Goal: Task Accomplishment & Management: Use online tool/utility

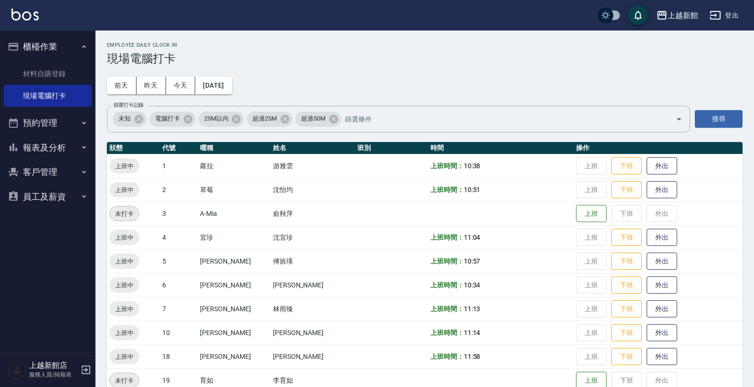
scroll to position [60, 0]
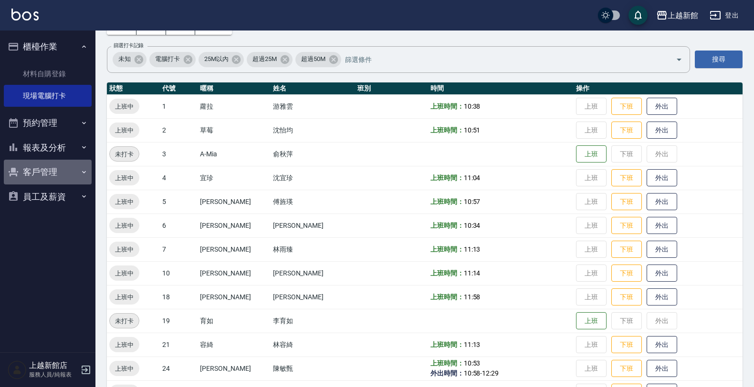
drag, startPoint x: 58, startPoint y: 171, endPoint x: 62, endPoint y: 167, distance: 5.7
click at [61, 167] on button "客戶管理" at bounding box center [48, 172] width 88 height 25
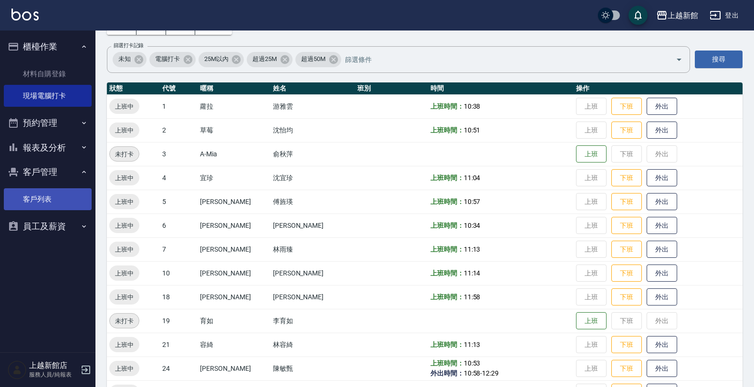
click at [70, 194] on link "客戶列表" at bounding box center [48, 199] width 88 height 22
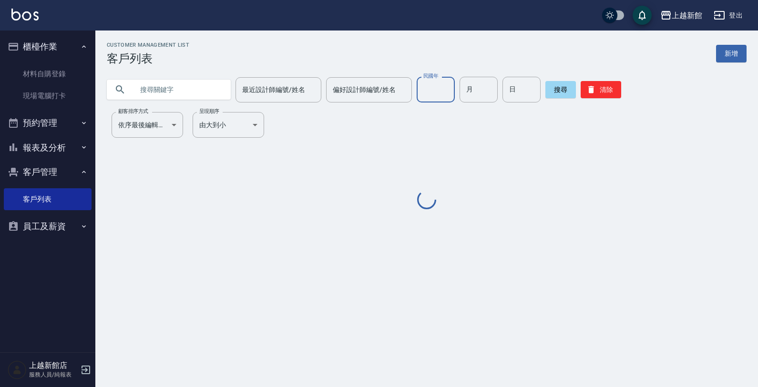
drag, startPoint x: 413, startPoint y: 90, endPoint x: 411, endPoint y: 85, distance: 5.3
click at [417, 89] on input "民國年" at bounding box center [436, 90] width 38 height 26
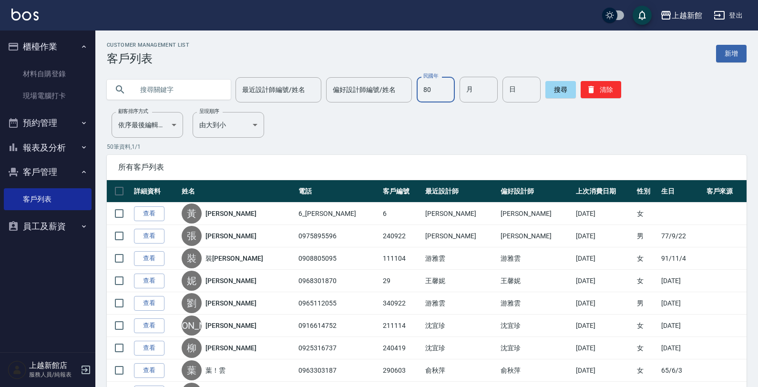
type input "80"
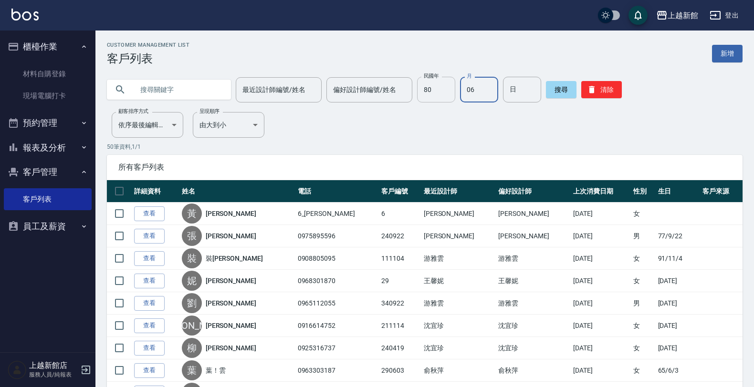
type input "06"
type input "09"
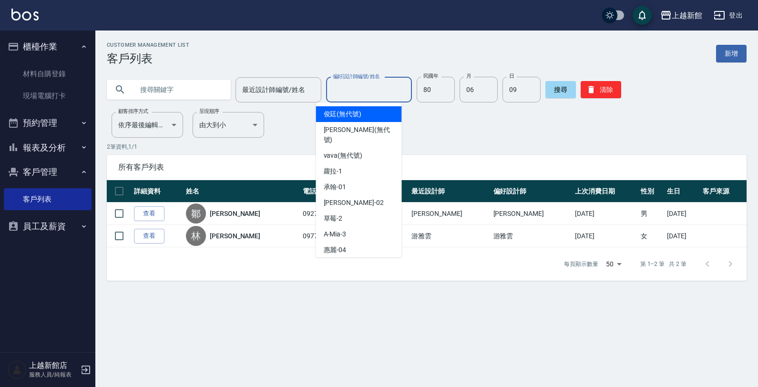
click at [340, 89] on input "偏好設計師編號/姓名" at bounding box center [369, 90] width 77 height 17
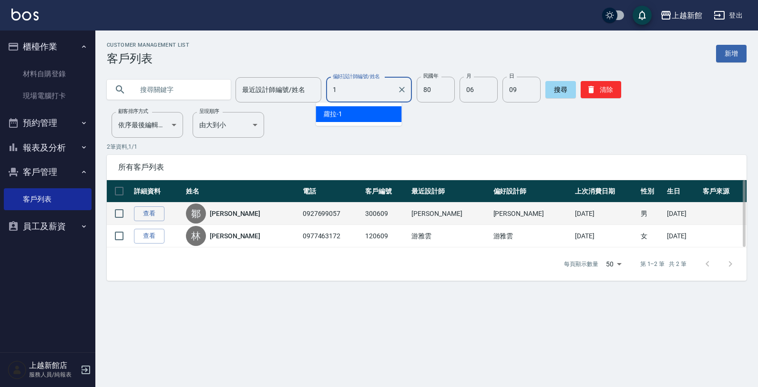
type input "1"
drag, startPoint x: 330, startPoint y: 203, endPoint x: 347, endPoint y: 206, distance: 17.4
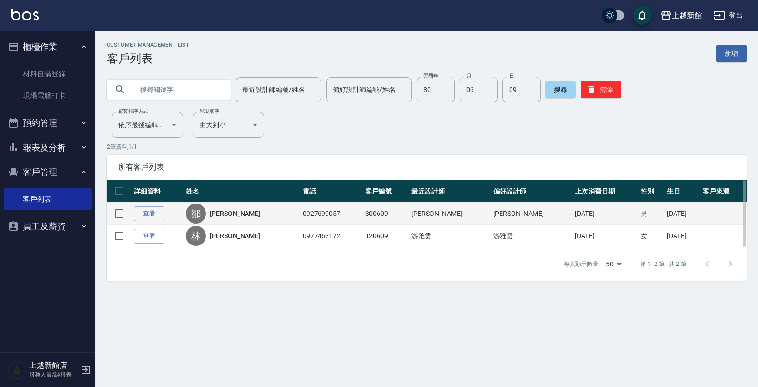
click at [331, 204] on td "0927699057" at bounding box center [331, 214] width 63 height 22
drag, startPoint x: 354, startPoint y: 215, endPoint x: 378, endPoint y: 215, distance: 23.9
click at [378, 215] on td "300609" at bounding box center [386, 214] width 46 height 22
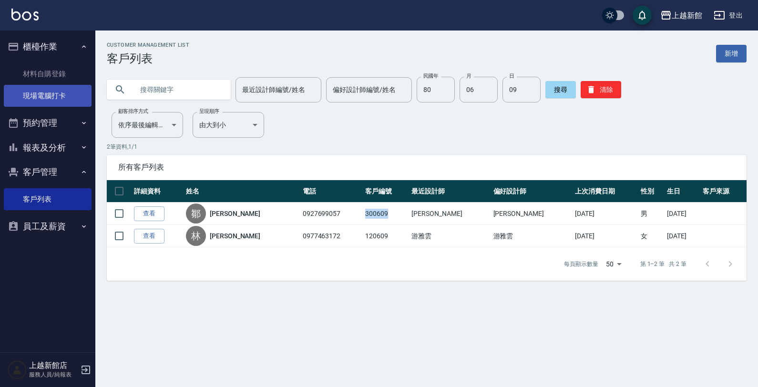
click at [39, 103] on link "現場電腦打卡" at bounding box center [48, 96] width 88 height 22
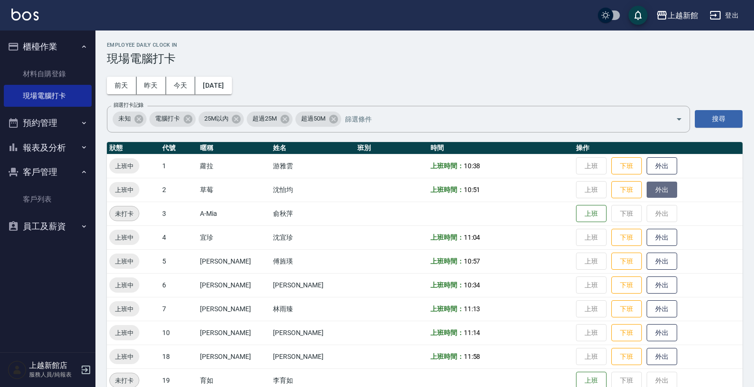
click at [646, 187] on button "外出" at bounding box center [661, 190] width 31 height 17
click at [30, 154] on button "報表及分析" at bounding box center [48, 147] width 88 height 25
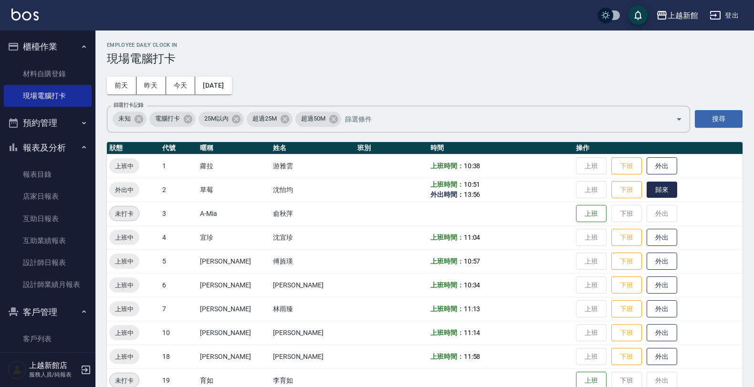
drag, startPoint x: 633, startPoint y: 180, endPoint x: 637, endPoint y: 184, distance: 5.4
click at [637, 184] on td "上班 下班 歸來" at bounding box center [657, 190] width 169 height 24
click at [646, 186] on button "歸來" at bounding box center [661, 190] width 31 height 17
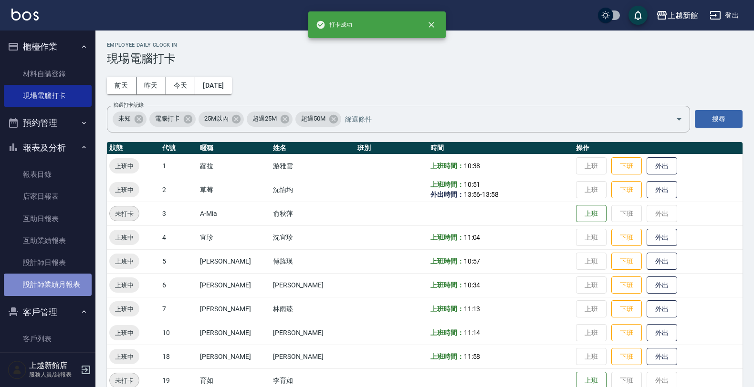
click at [52, 285] on link "設計師業績月報表" at bounding box center [48, 285] width 88 height 22
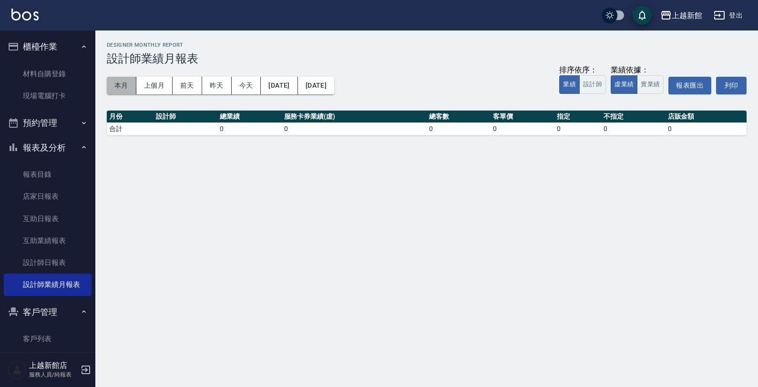
click at [117, 82] on button "本月" at bounding box center [122, 86] width 30 height 18
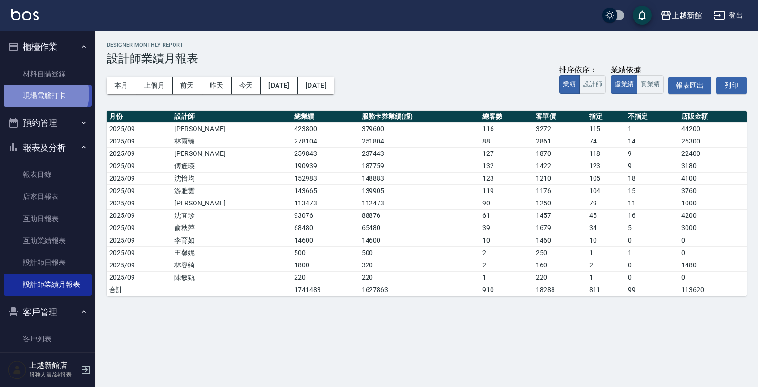
click at [43, 94] on link "現場電腦打卡" at bounding box center [48, 96] width 88 height 22
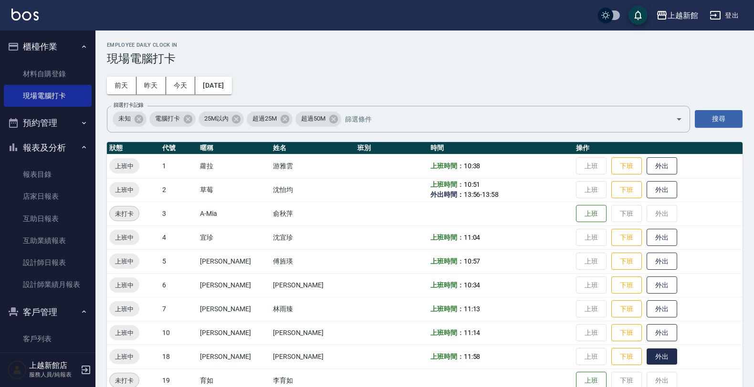
click at [657, 353] on button "外出" at bounding box center [661, 357] width 31 height 17
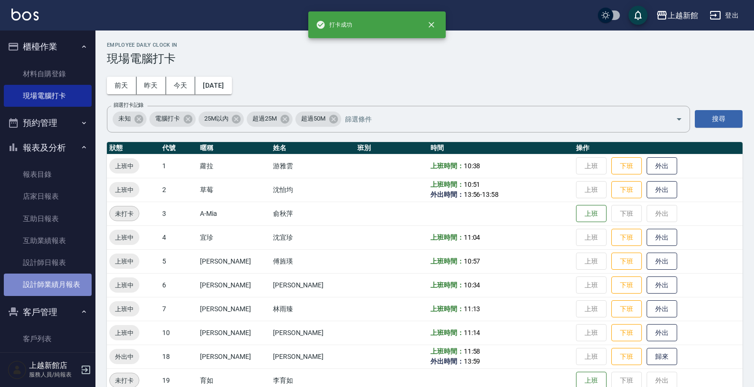
click at [56, 284] on link "設計師業績月報表" at bounding box center [48, 285] width 88 height 22
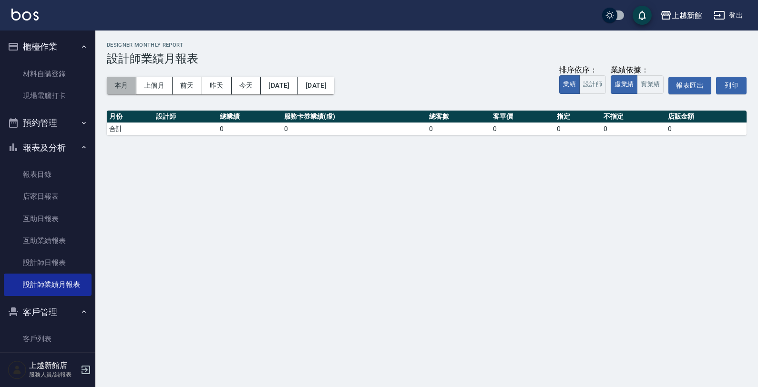
click at [120, 79] on button "本月" at bounding box center [122, 86] width 30 height 18
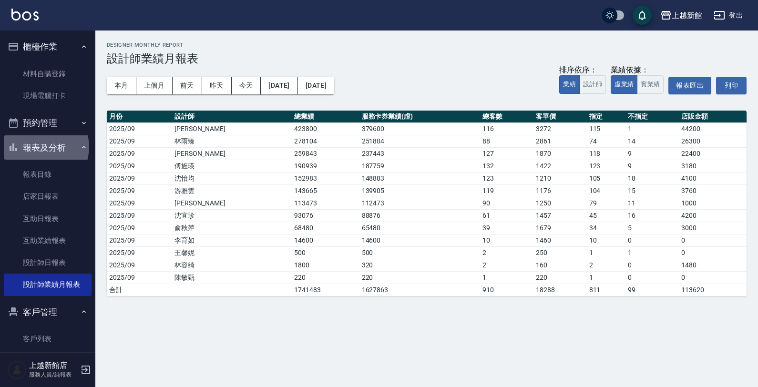
click at [41, 147] on button "報表及分析" at bounding box center [48, 147] width 88 height 25
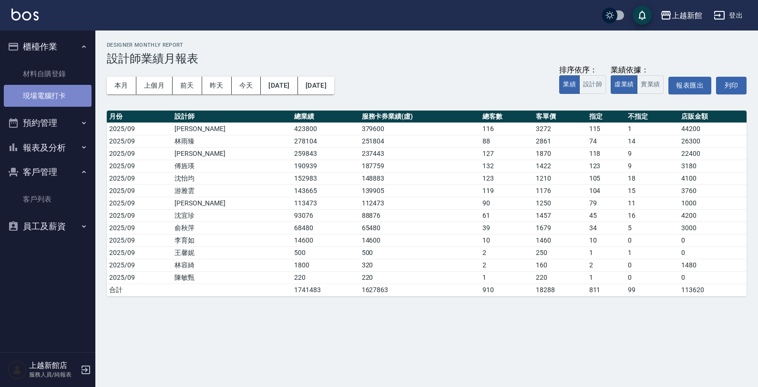
click at [49, 91] on link "現場電腦打卡" at bounding box center [48, 96] width 88 height 22
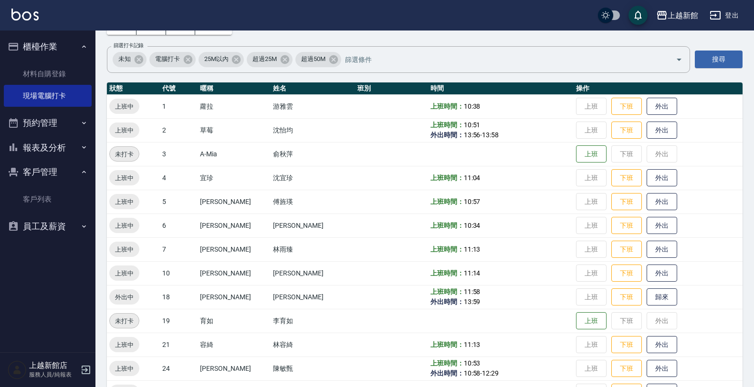
scroll to position [119, 0]
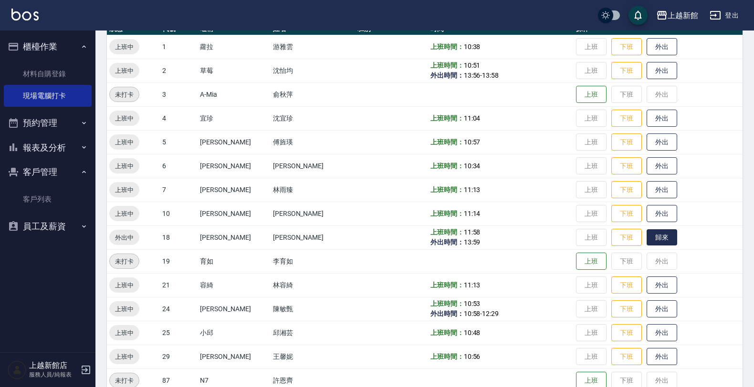
click at [654, 235] on button "歸來" at bounding box center [661, 237] width 31 height 17
